Goal: Information Seeking & Learning: Learn about a topic

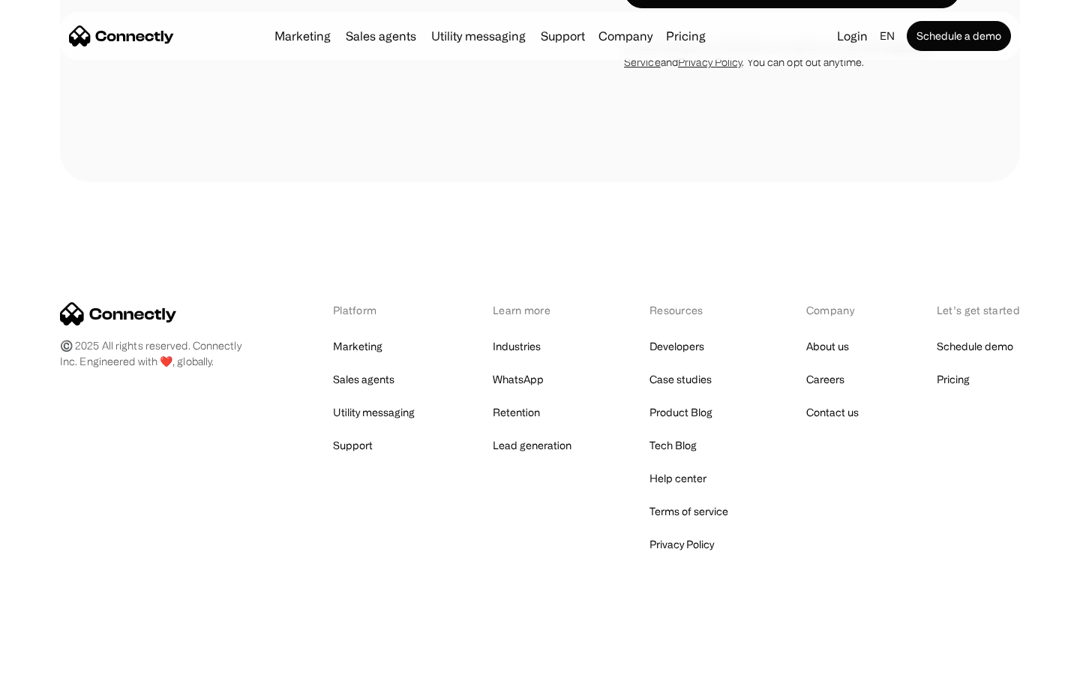
scroll to position [2896, 0]
